Goal: Transaction & Acquisition: Purchase product/service

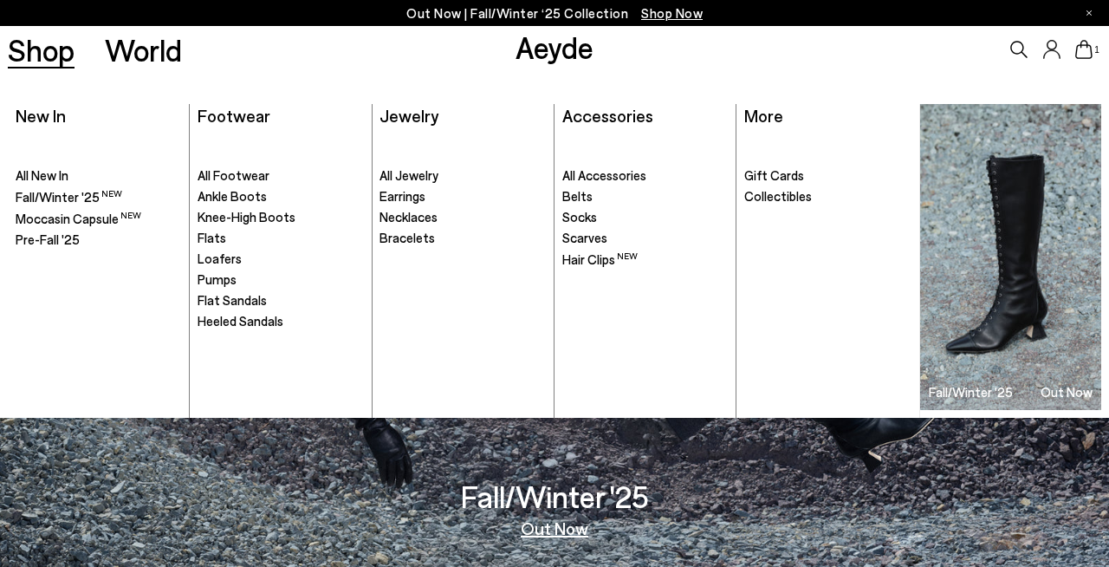
click at [47, 65] on link "Shop" at bounding box center [41, 50] width 67 height 30
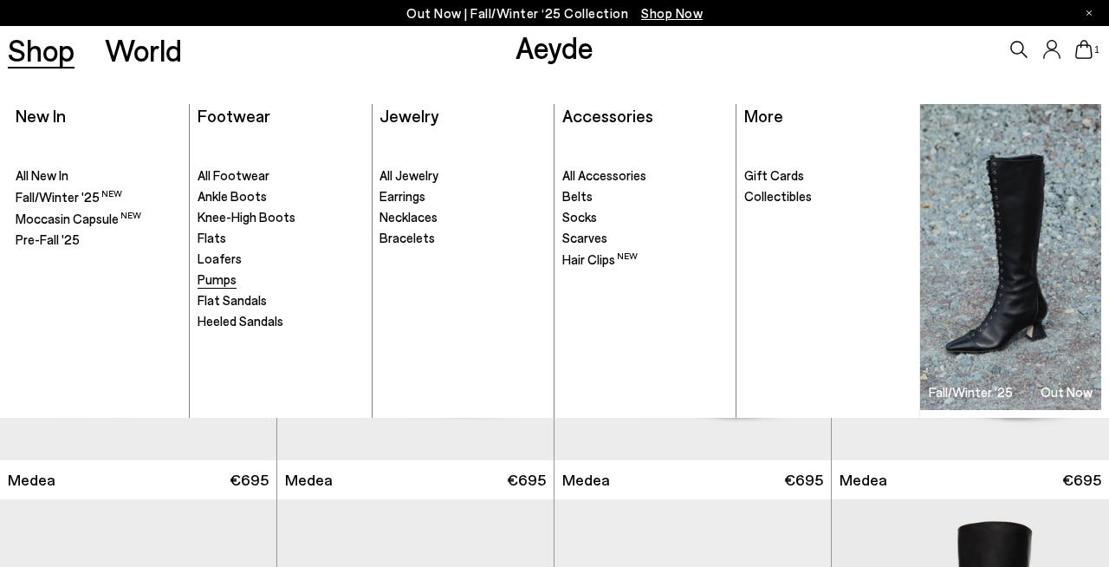
click at [224, 283] on span "Pumps" at bounding box center [217, 279] width 39 height 16
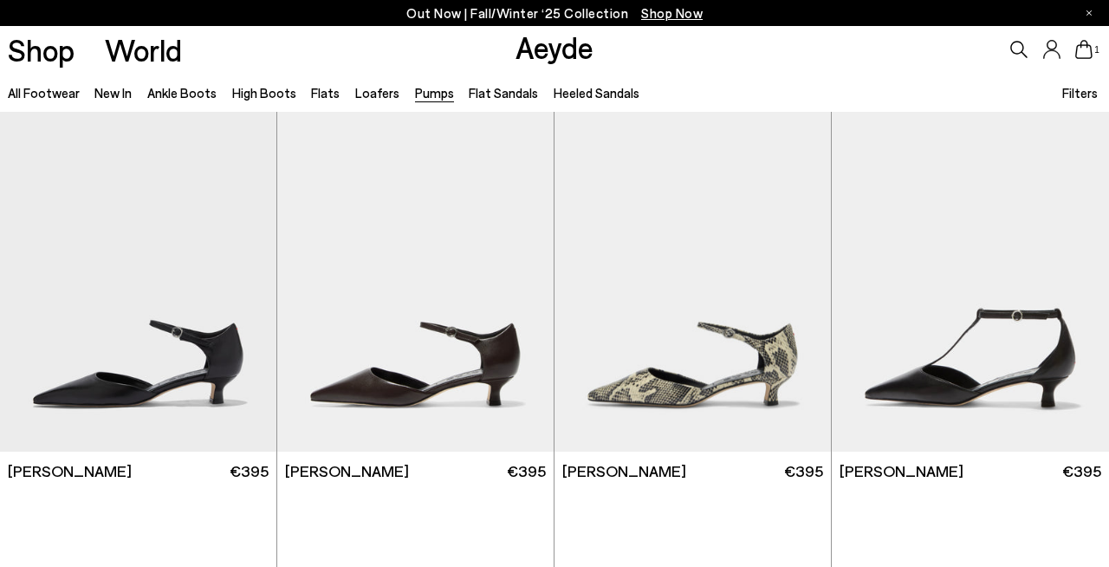
scroll to position [457, 0]
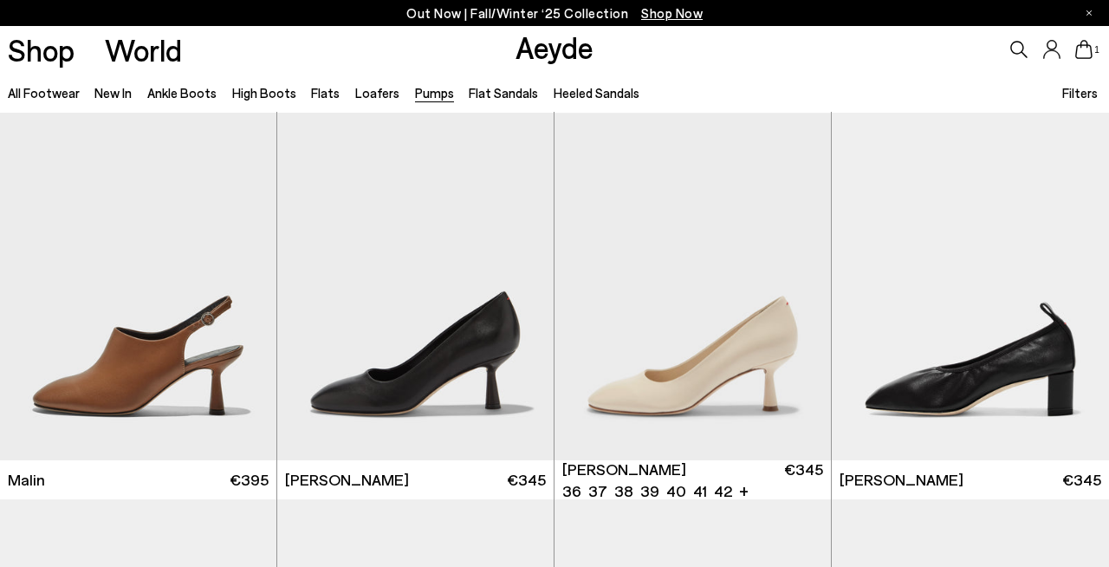
scroll to position [2709, 0]
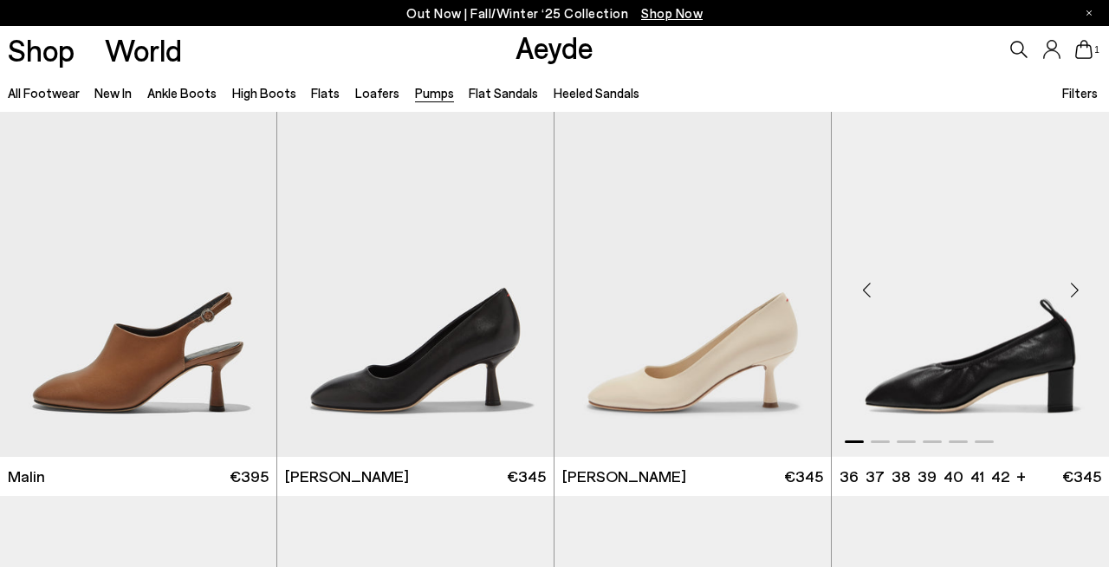
click at [1073, 281] on div "Next slide" at bounding box center [1074, 290] width 52 height 52
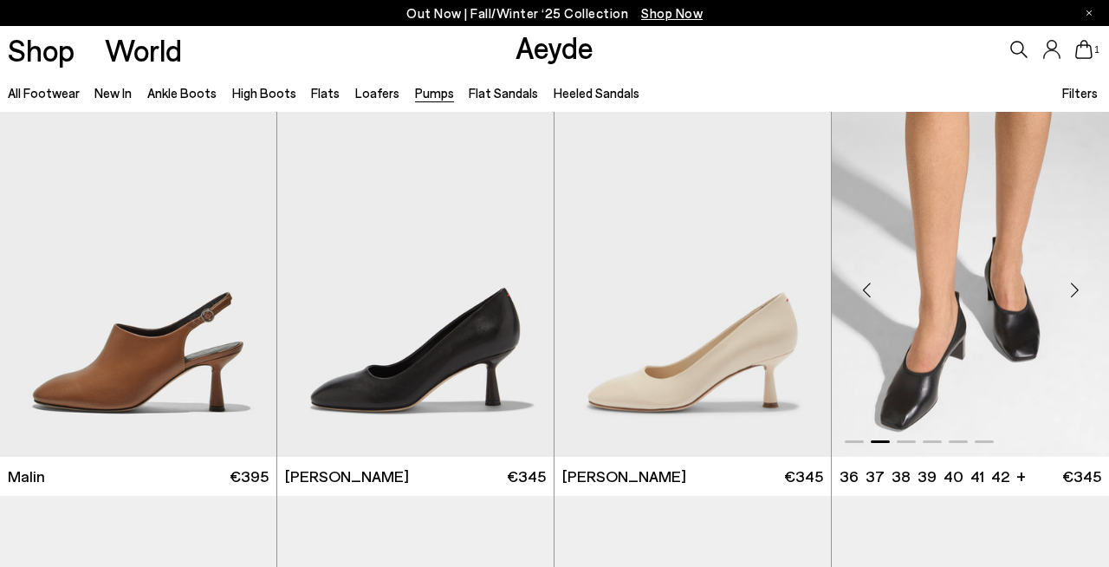
click at [1073, 281] on div "Next slide" at bounding box center [1074, 290] width 52 height 52
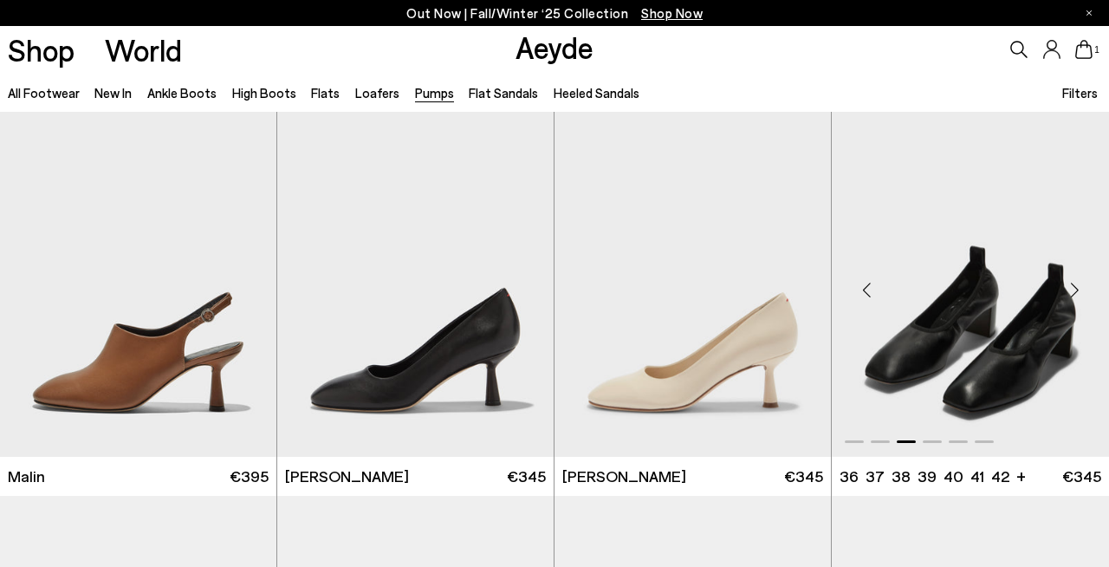
click at [1073, 281] on div "Next slide" at bounding box center [1074, 290] width 52 height 52
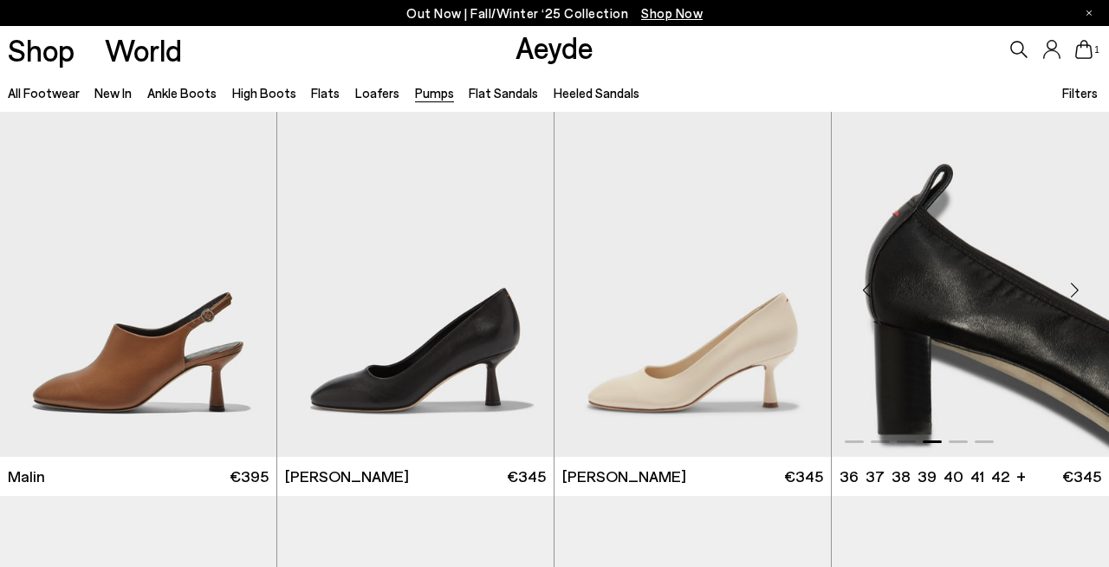
click at [1073, 281] on div "Next slide" at bounding box center [1074, 290] width 52 height 52
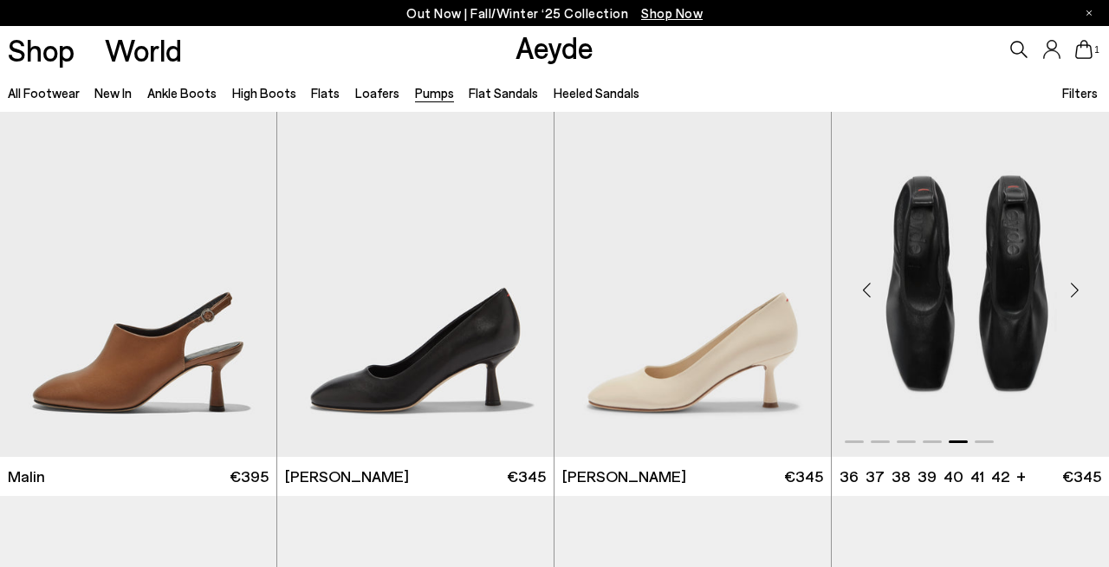
click at [1073, 281] on div "Next slide" at bounding box center [1074, 290] width 52 height 52
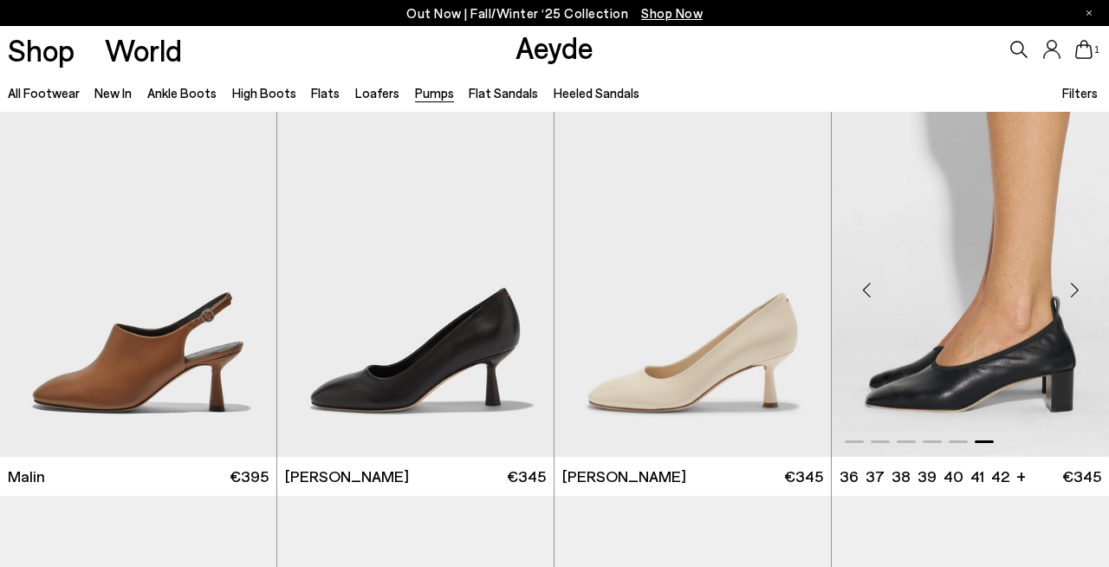
click at [1073, 281] on div "Next slide" at bounding box center [1074, 290] width 52 height 52
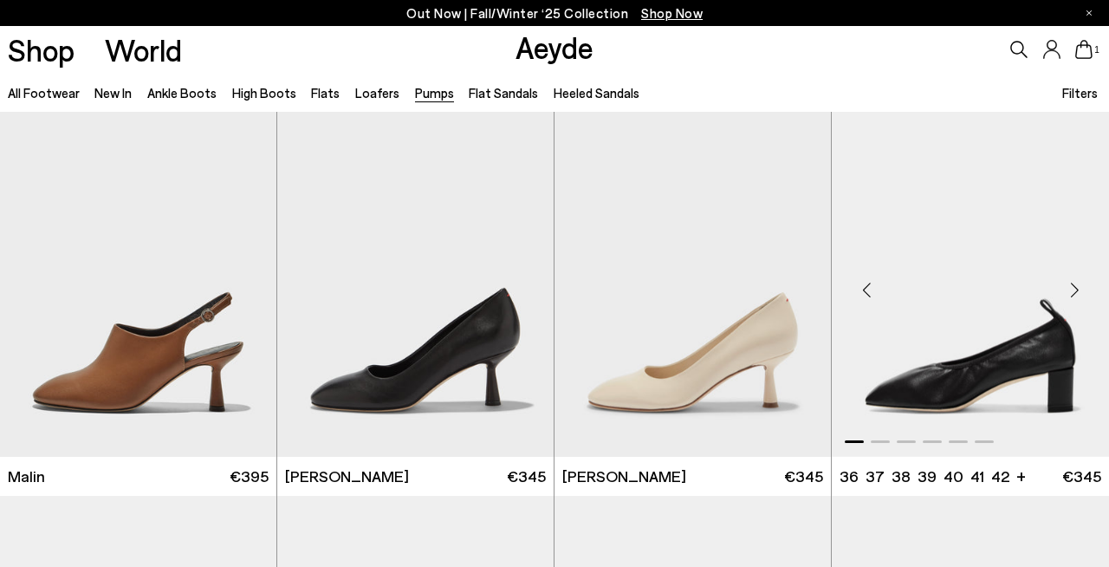
click at [1073, 281] on div "Next slide" at bounding box center [1074, 290] width 52 height 52
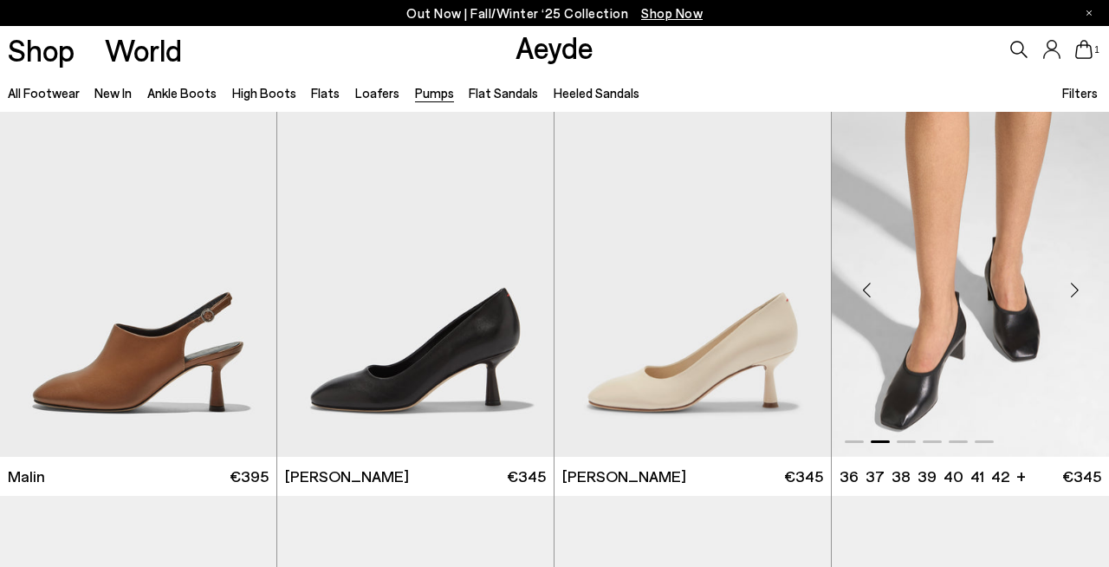
click at [1073, 284] on div "Next slide" at bounding box center [1074, 290] width 52 height 52
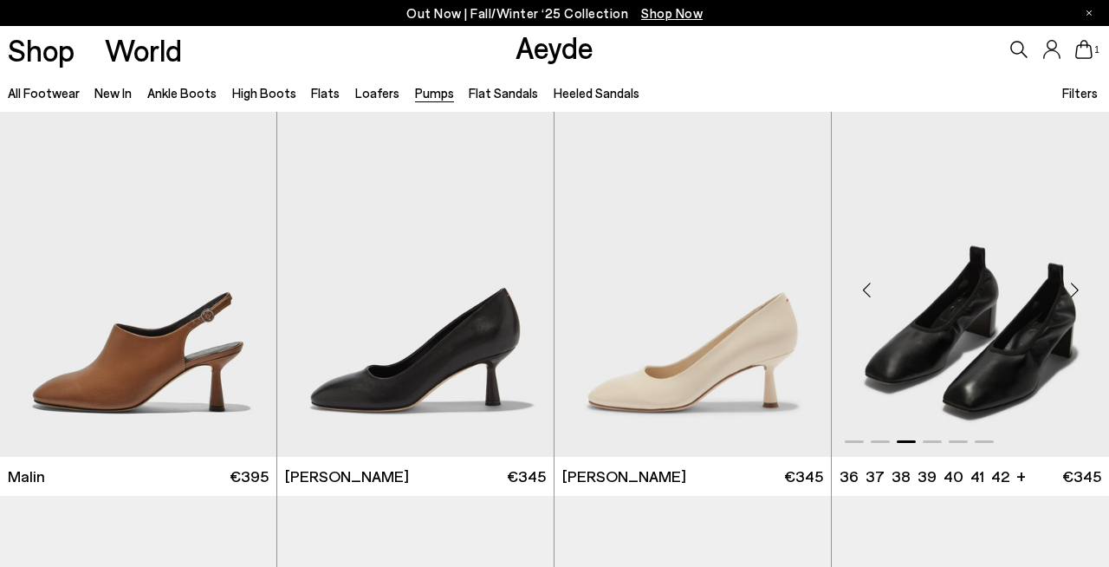
click at [1073, 289] on div "Next slide" at bounding box center [1074, 290] width 52 height 52
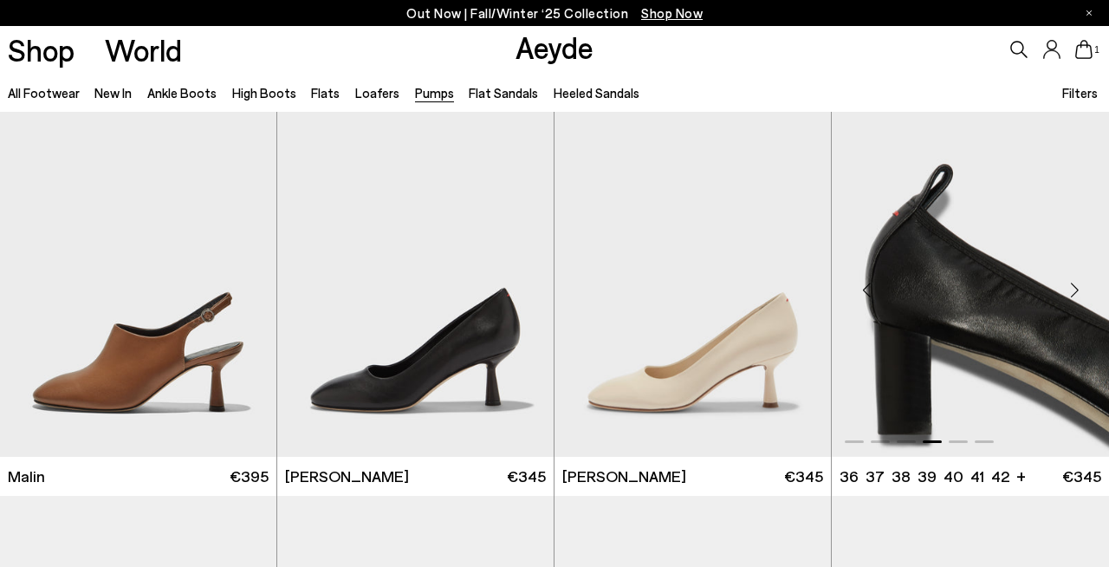
click at [1073, 289] on div "Next slide" at bounding box center [1074, 290] width 52 height 52
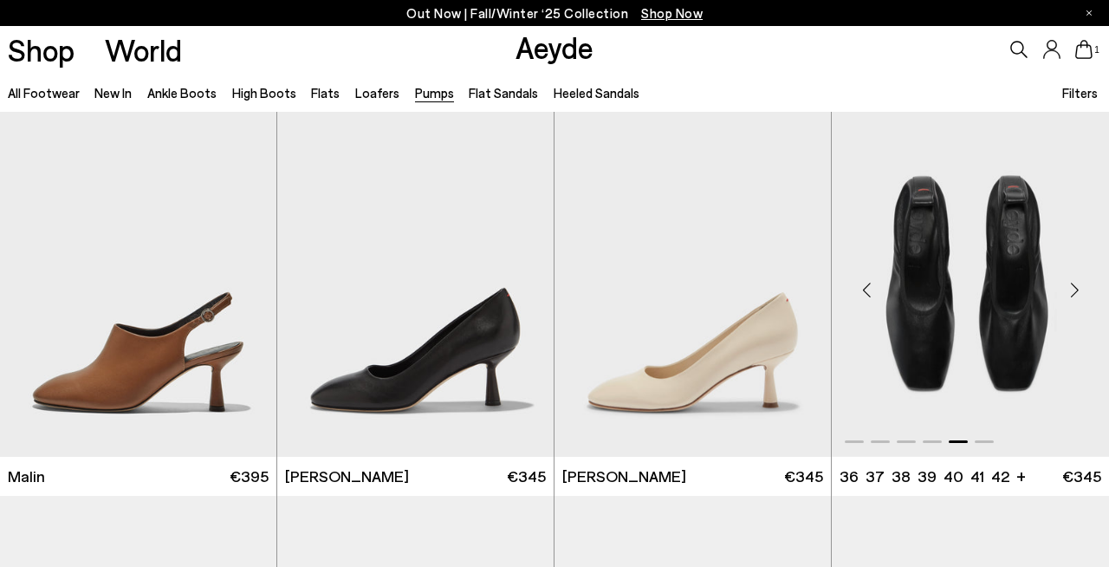
click at [1073, 289] on div "Next slide" at bounding box center [1074, 290] width 52 height 52
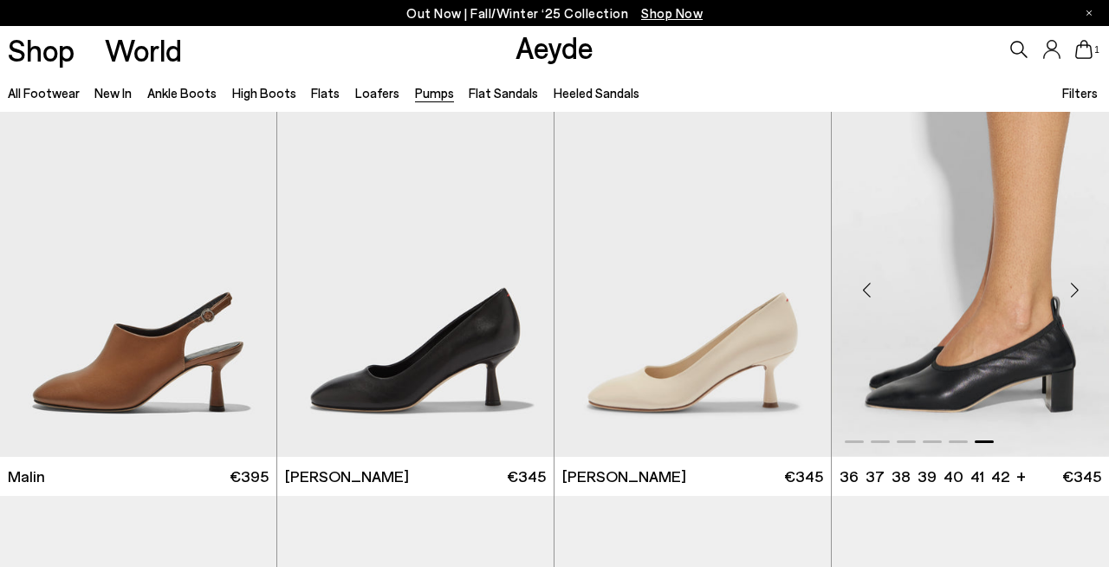
click at [1073, 288] on div "Next slide" at bounding box center [1074, 290] width 52 height 52
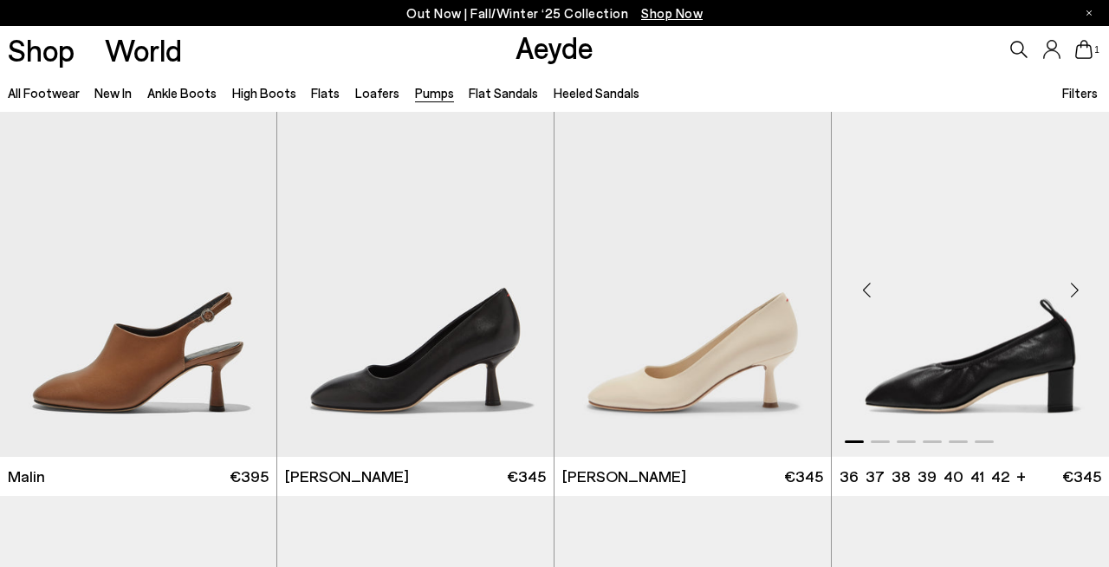
click at [1073, 277] on div "Next slide" at bounding box center [1074, 290] width 52 height 52
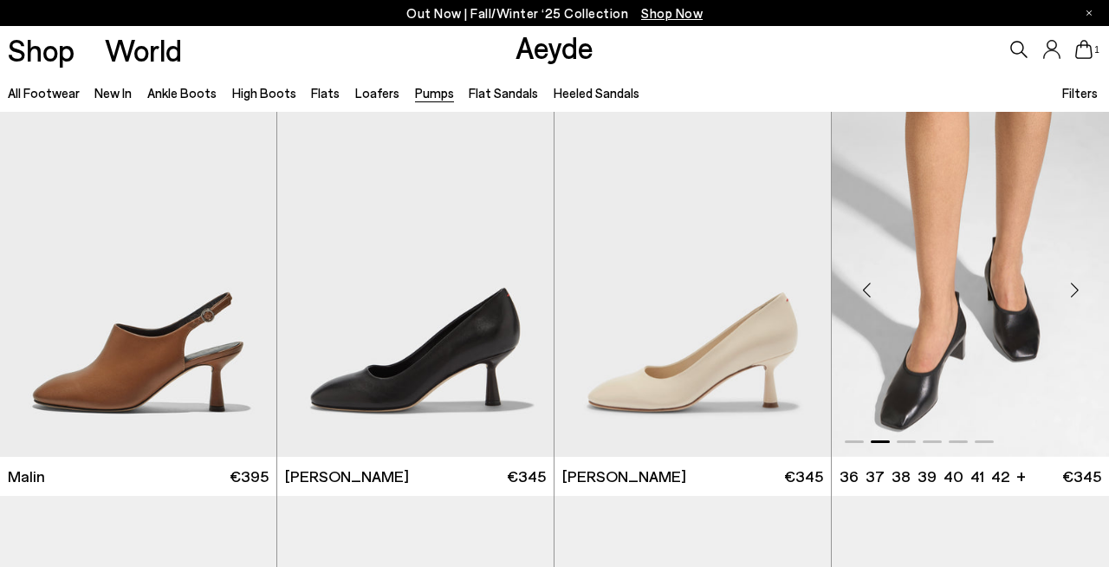
click at [1073, 282] on div "Next slide" at bounding box center [1074, 290] width 52 height 52
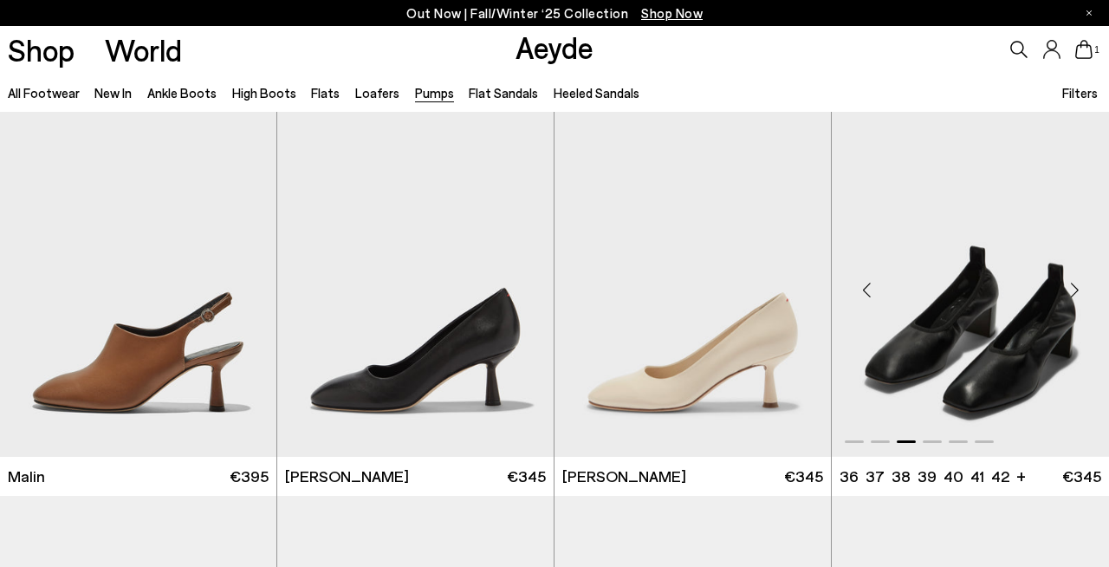
click at [1073, 282] on div "Next slide" at bounding box center [1074, 290] width 52 height 52
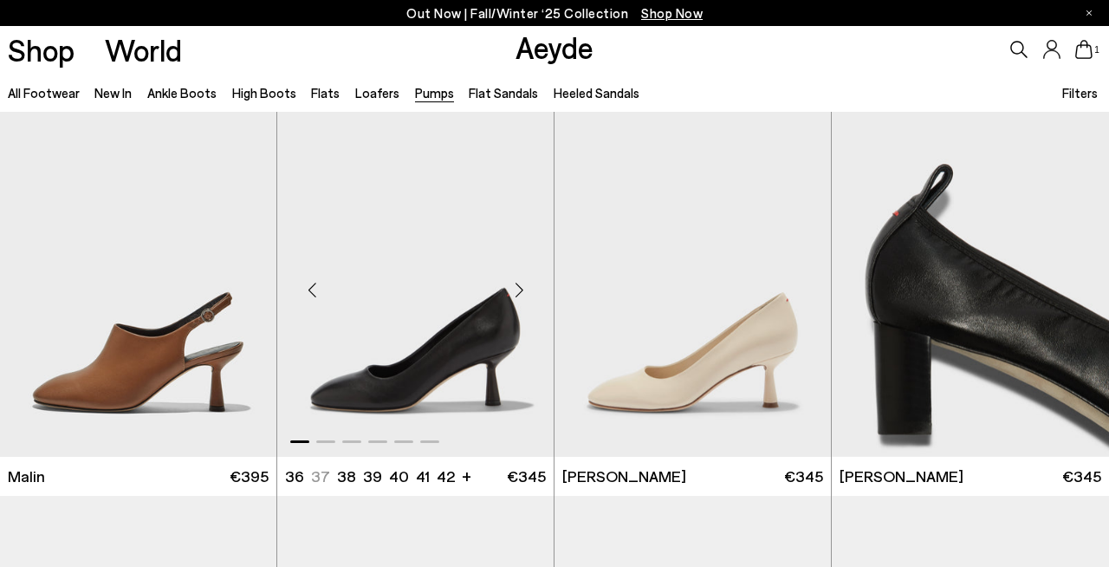
click at [517, 293] on div "Next slide" at bounding box center [519, 290] width 52 height 52
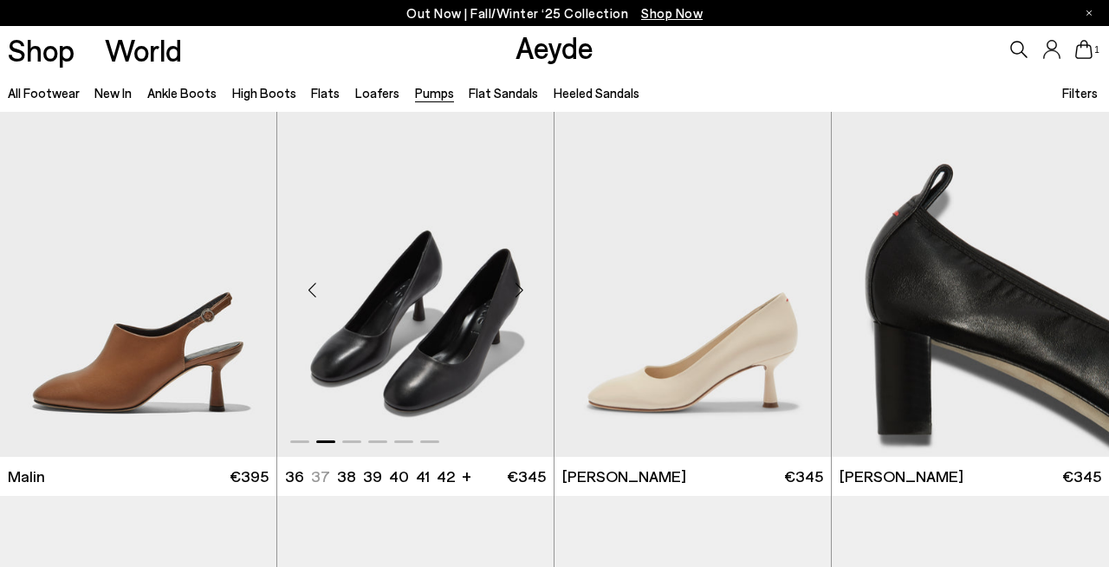
click at [517, 293] on div "Next slide" at bounding box center [519, 290] width 52 height 52
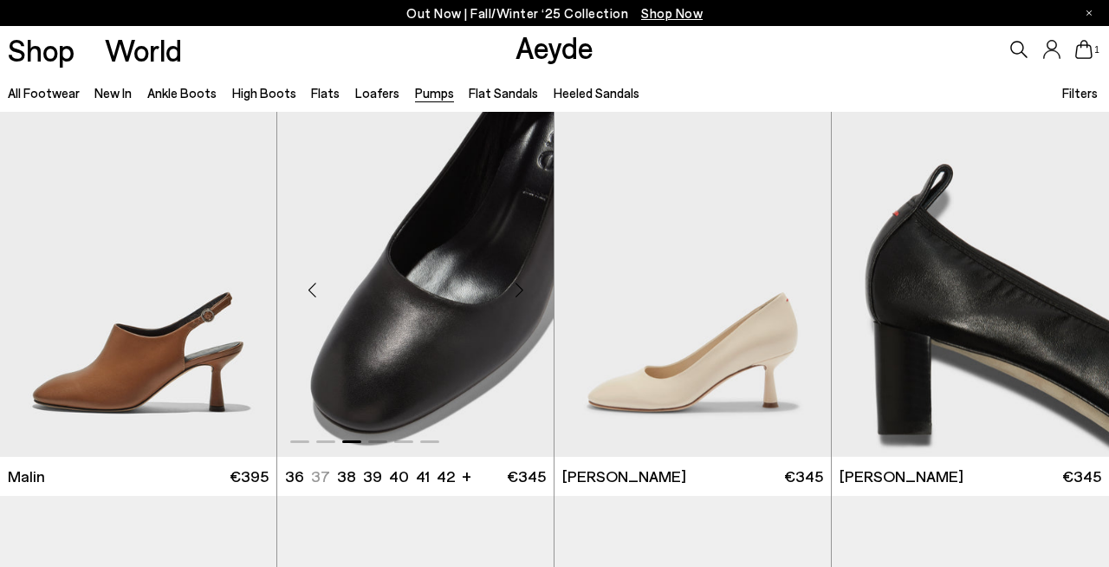
click at [517, 293] on div "Next slide" at bounding box center [519, 290] width 52 height 52
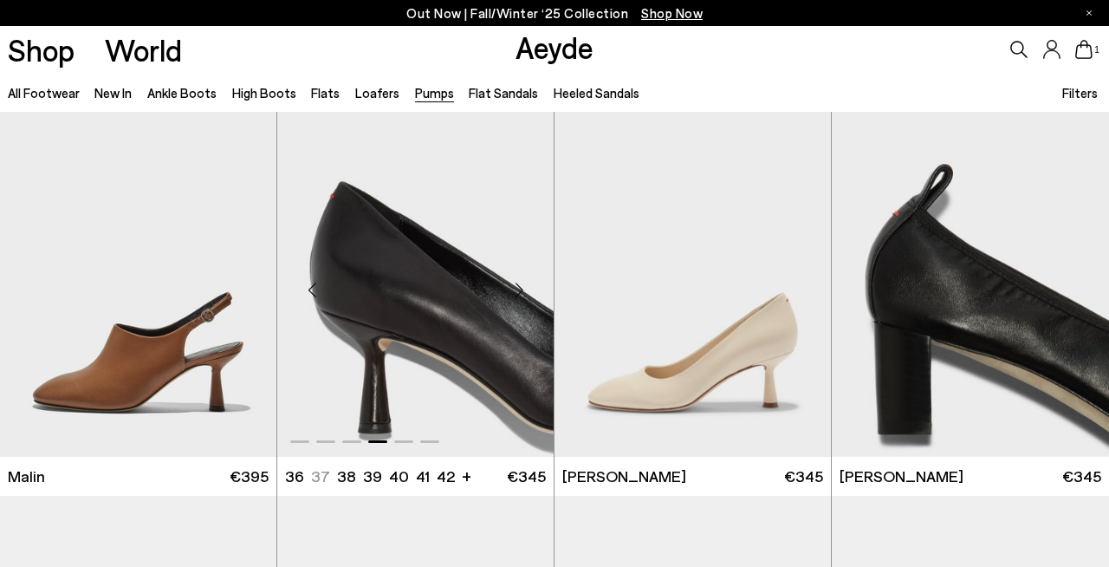
click at [517, 293] on div "Next slide" at bounding box center [519, 290] width 52 height 52
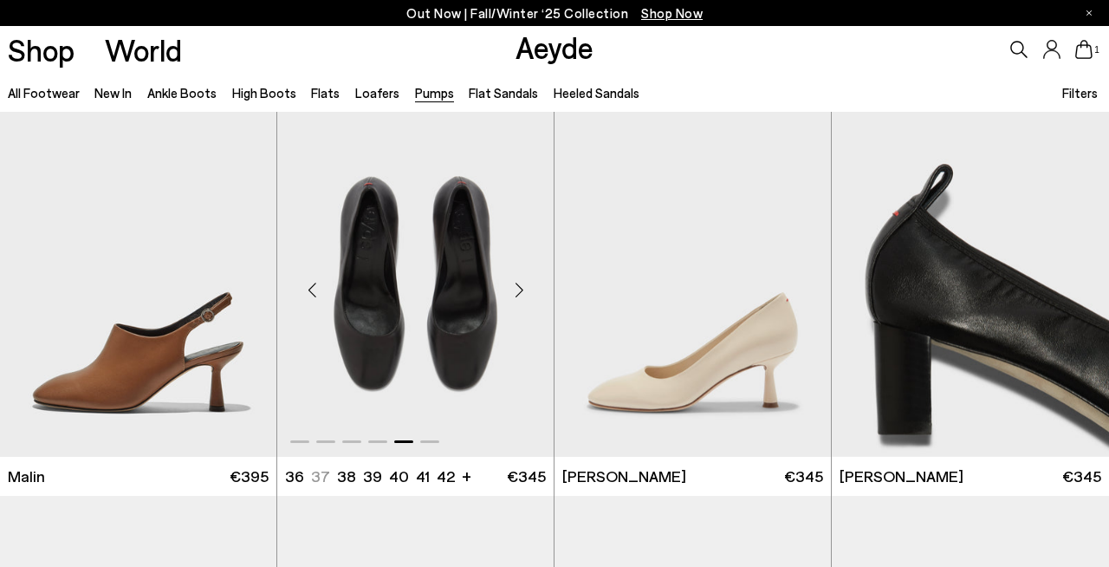
click at [517, 293] on div "Next slide" at bounding box center [519, 290] width 52 height 52
